Goal: Task Accomplishment & Management: Manage account settings

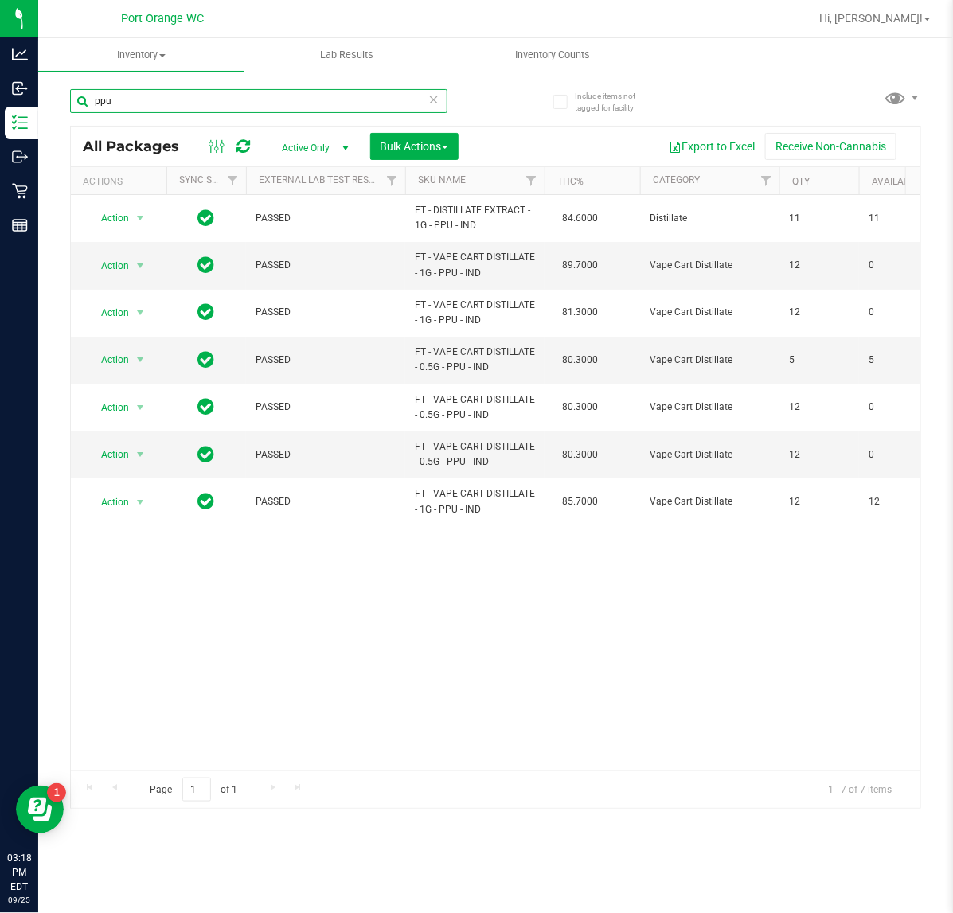
click at [215, 94] on input "ppu" at bounding box center [258, 101] width 377 height 24
click at [215, 96] on input "ppu" at bounding box center [258, 101] width 377 height 24
click at [216, 100] on input "ppu" at bounding box center [258, 101] width 377 height 24
type input "3148376367318373"
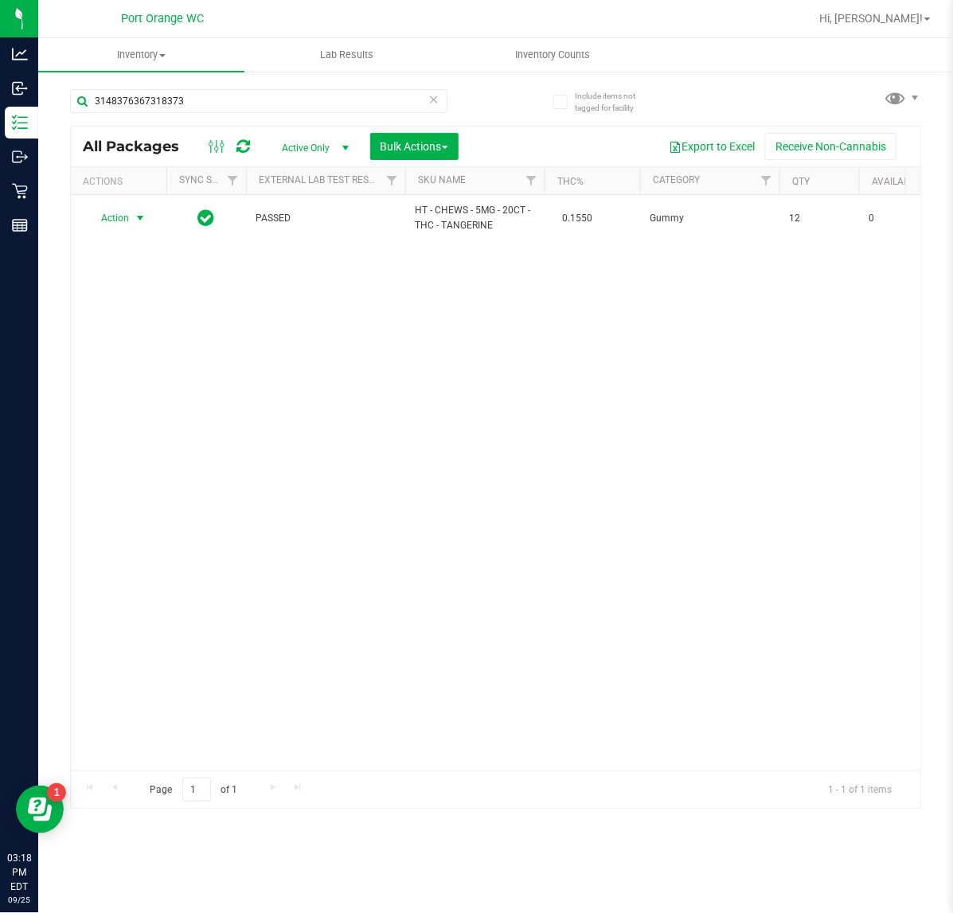
click at [134, 219] on span "select" at bounding box center [140, 218] width 13 height 13
click at [132, 396] on li "Unlock package" at bounding box center [139, 408] width 103 height 24
click at [183, 105] on input "3148376367318373" at bounding box center [258, 101] width 377 height 24
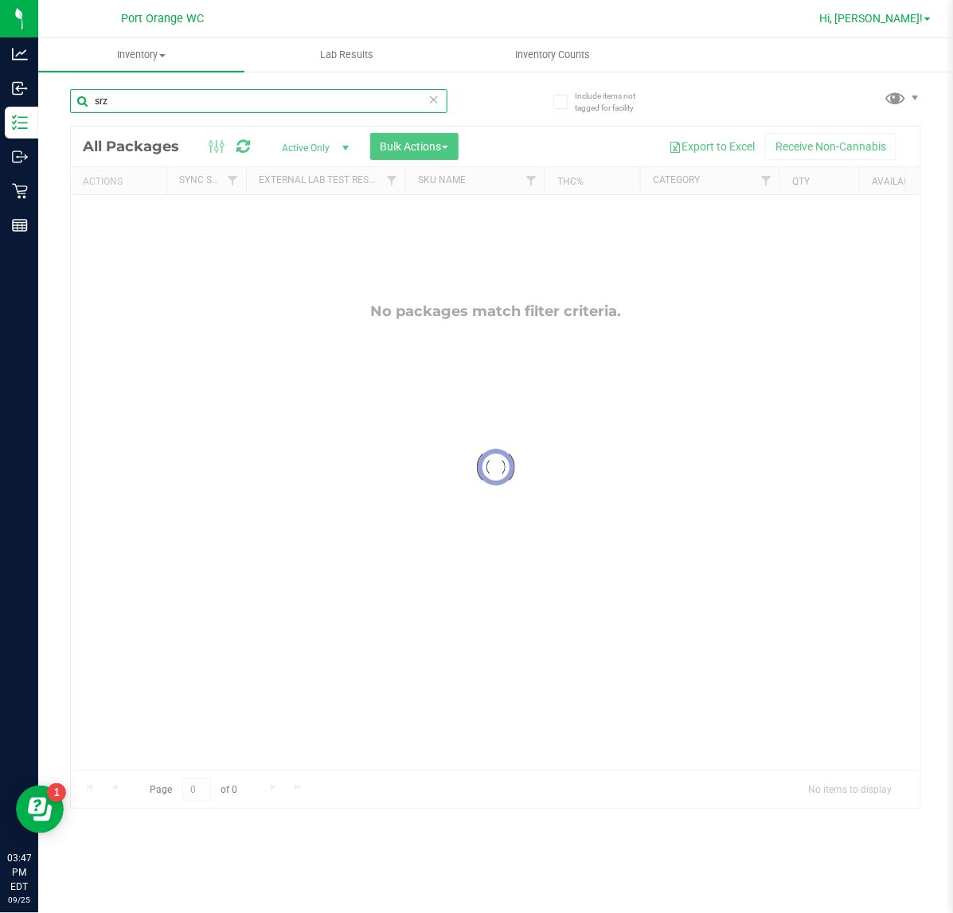
type input "srz"
click at [924, 21] on link "Hi, [PERSON_NAME]!" at bounding box center [875, 18] width 124 height 17
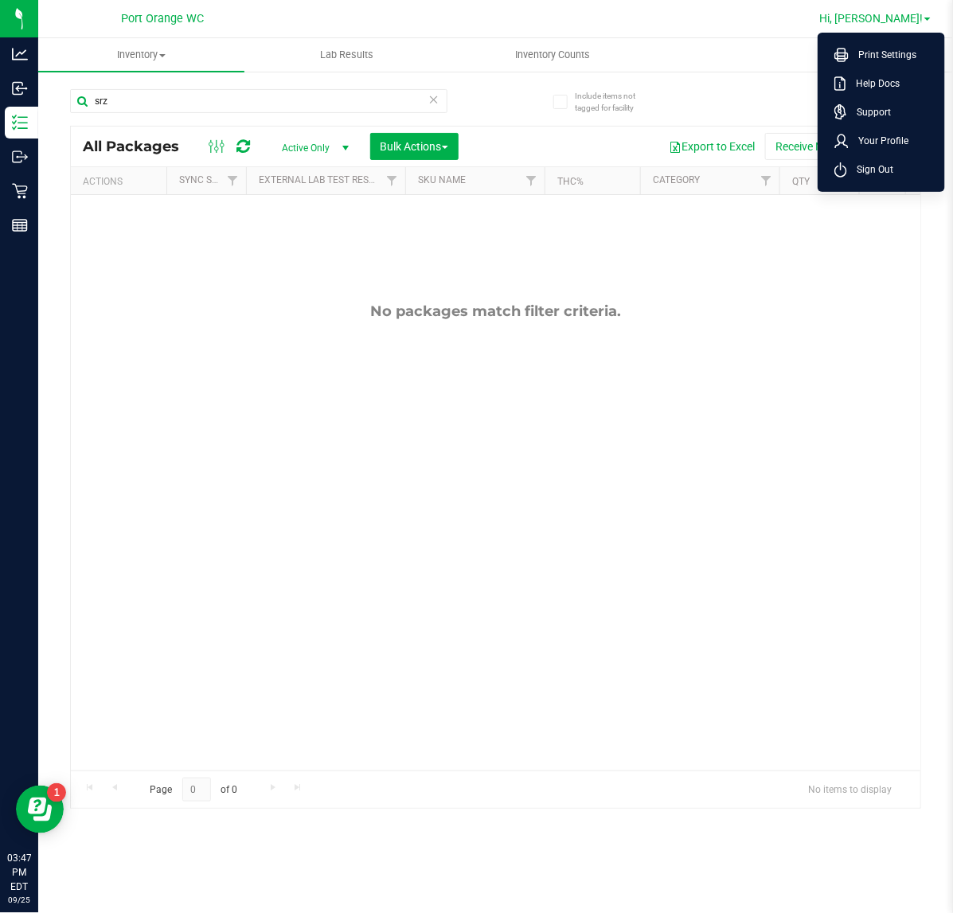
click at [924, 21] on link "Hi, [PERSON_NAME]!" at bounding box center [875, 18] width 124 height 17
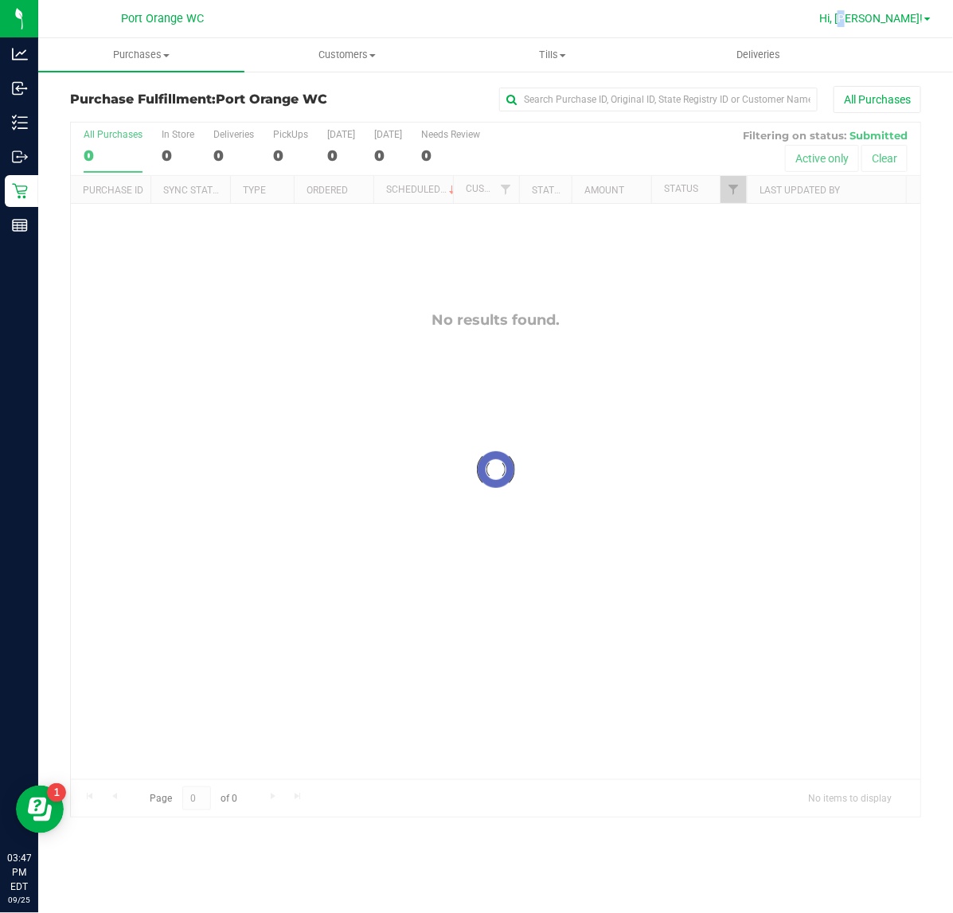
click at [898, 13] on span "Hi, [PERSON_NAME]!" at bounding box center [870, 18] width 103 height 13
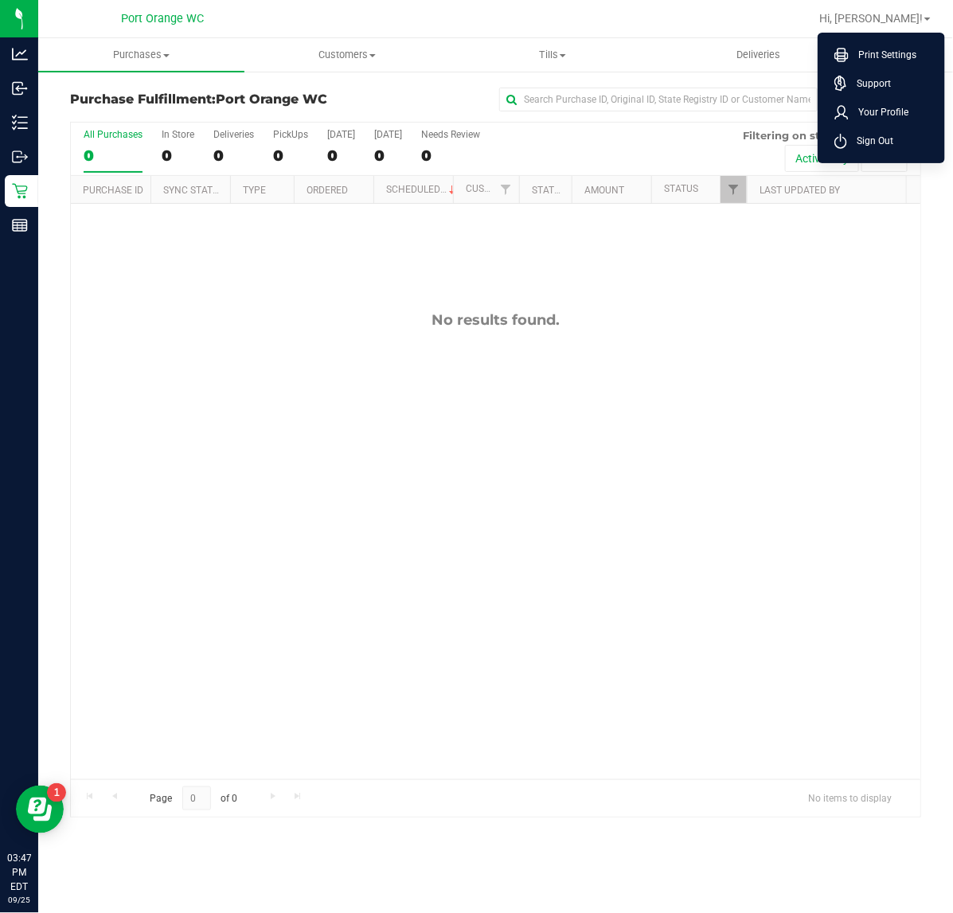
click at [881, 139] on span "Sign Out" at bounding box center [870, 141] width 46 height 16
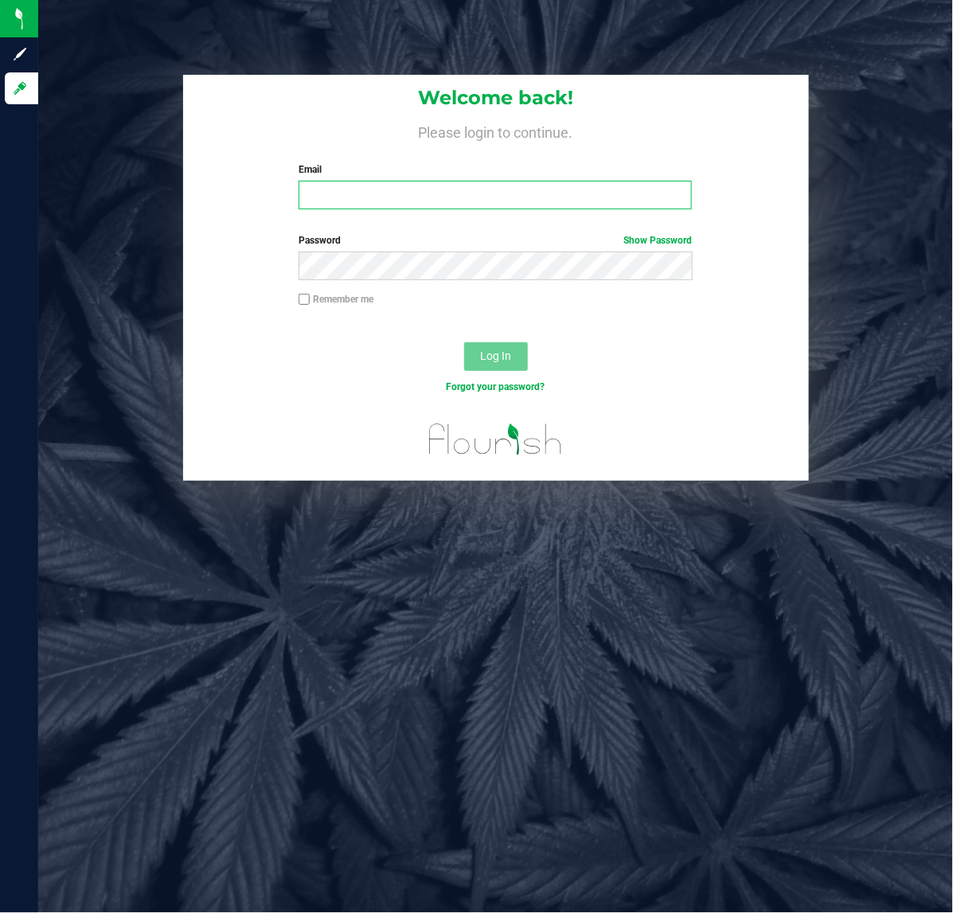
click at [364, 197] on input "Email" at bounding box center [495, 195] width 393 height 29
type input "[EMAIL_ADDRESS][DOMAIN_NAME]"
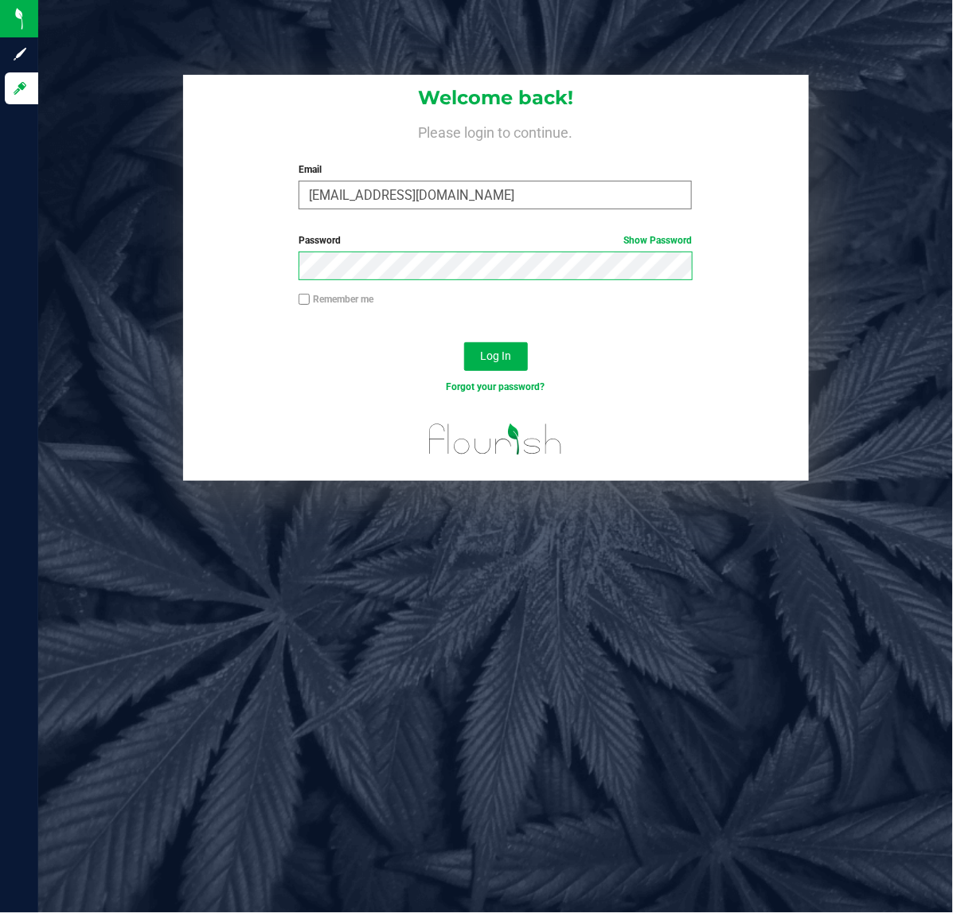
click at [464, 342] on button "Log In" at bounding box center [496, 356] width 64 height 29
